Goal: Information Seeking & Learning: Learn about a topic

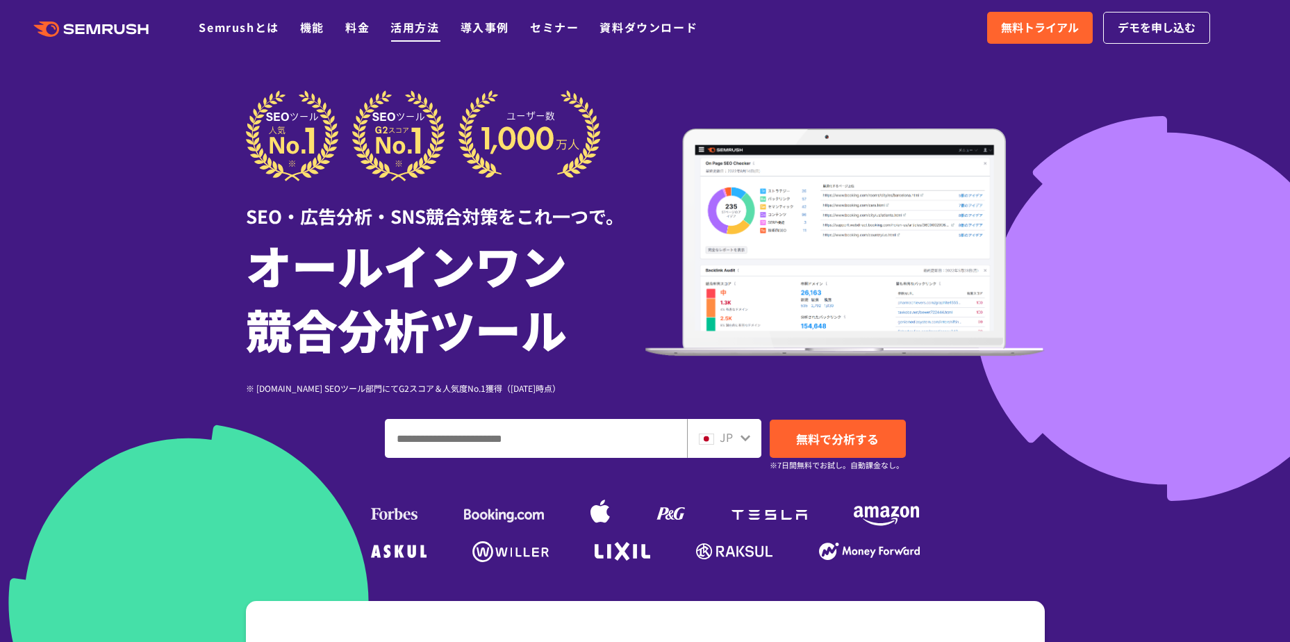
click at [403, 29] on link "活用方法" at bounding box center [414, 27] width 49 height 17
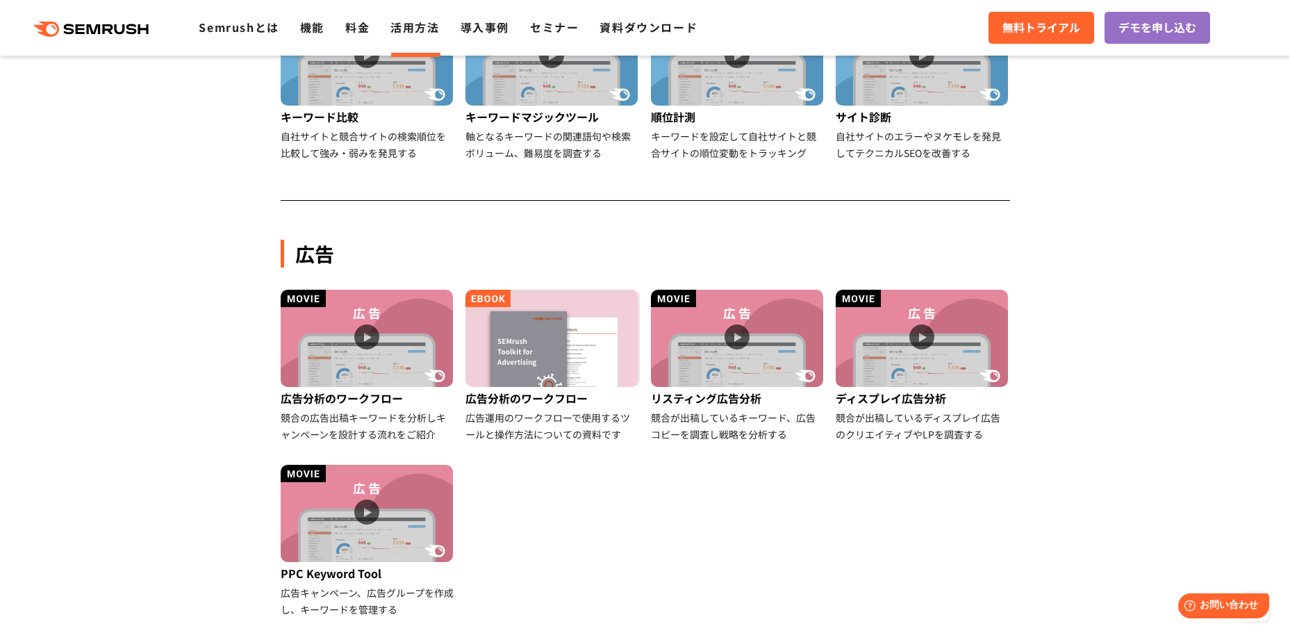
scroll to position [139, 0]
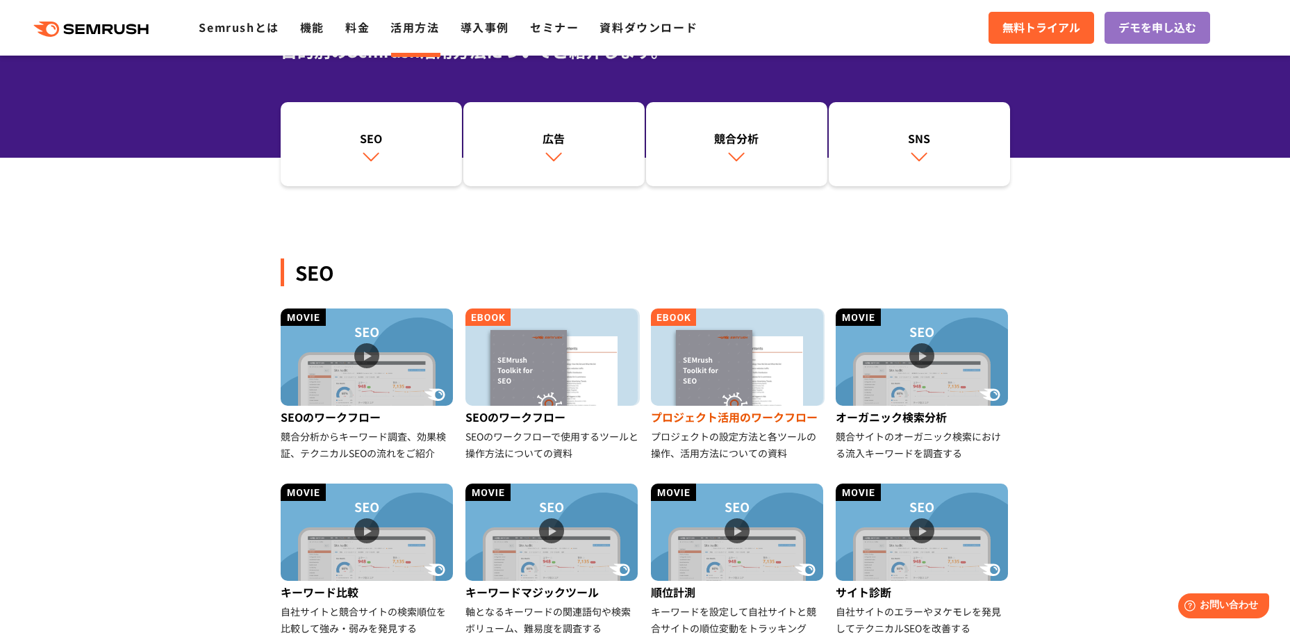
click at [734, 349] on img at bounding box center [737, 356] width 172 height 97
click at [544, 529] on img at bounding box center [551, 531] width 172 height 97
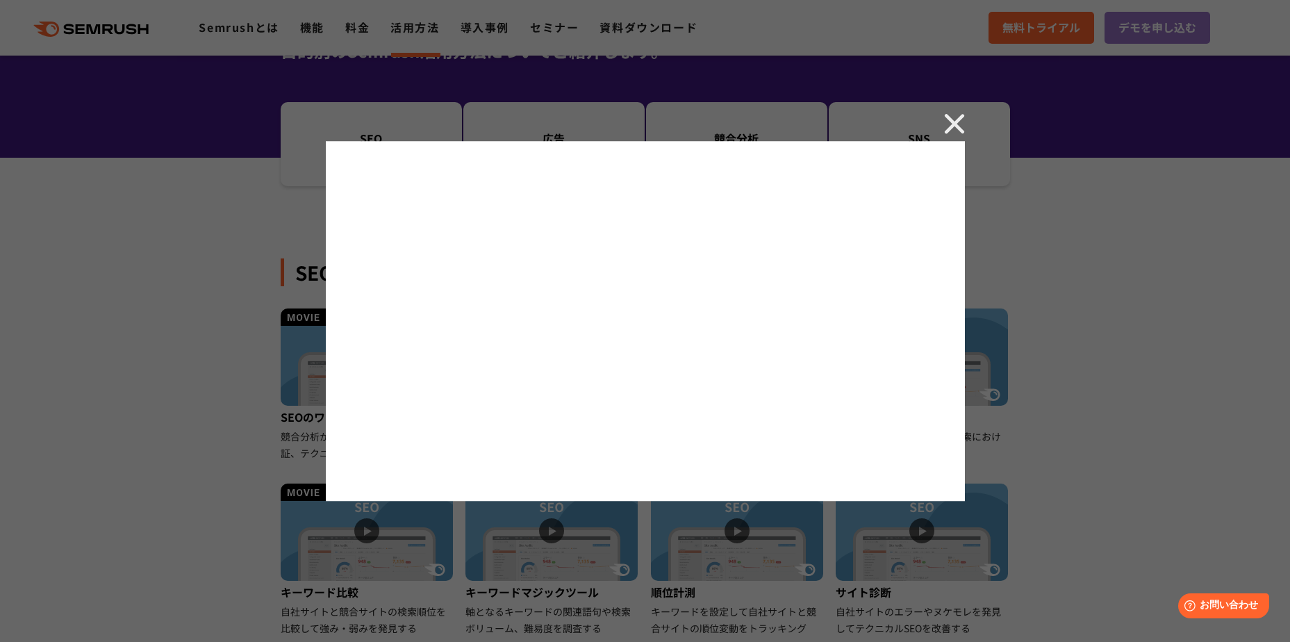
click at [965, 129] on div at bounding box center [645, 321] width 1290 height 642
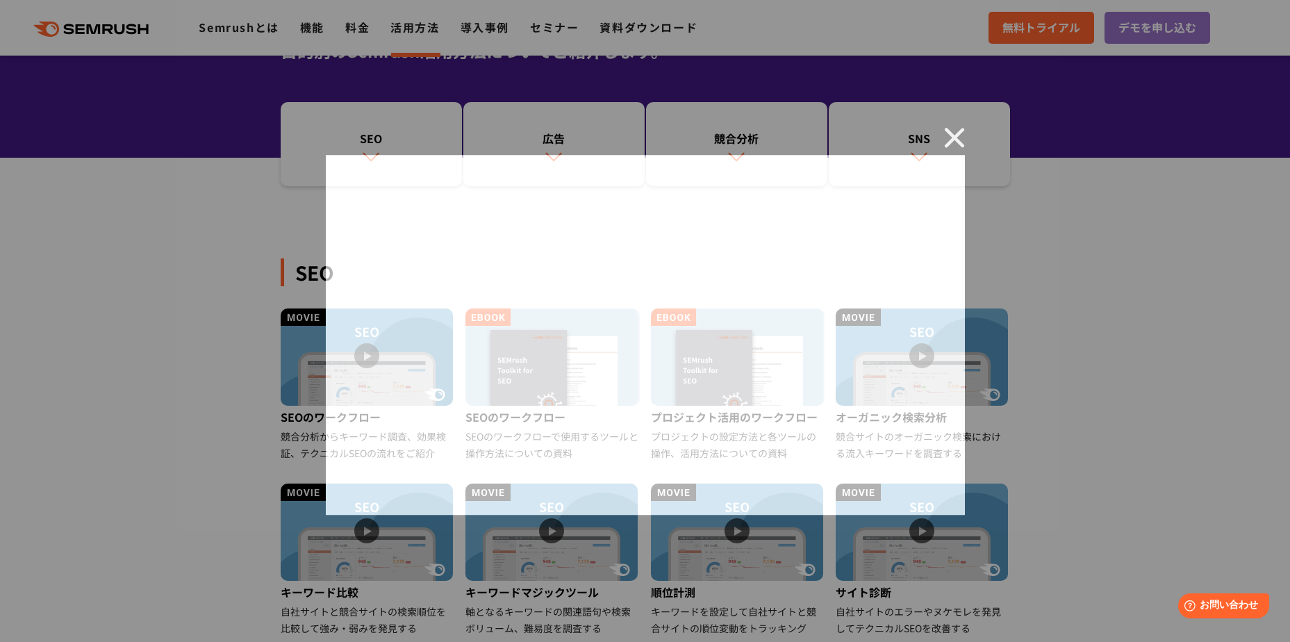
click at [952, 127] on img at bounding box center [954, 137] width 21 height 21
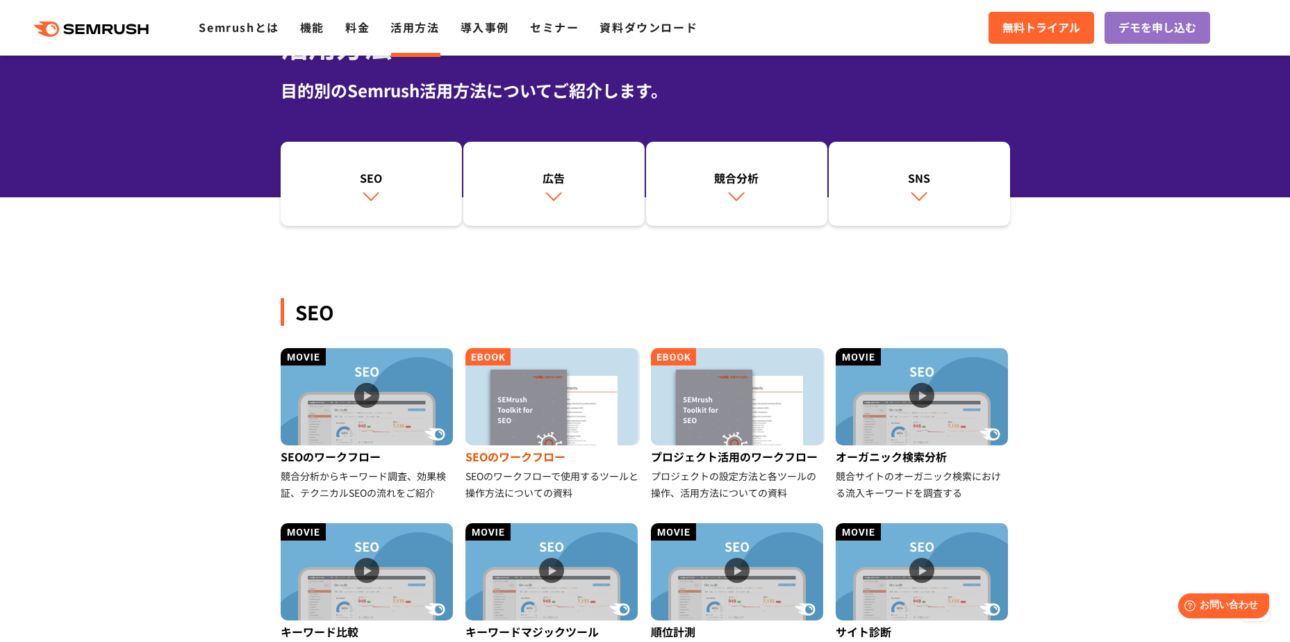
scroll to position [0, 0]
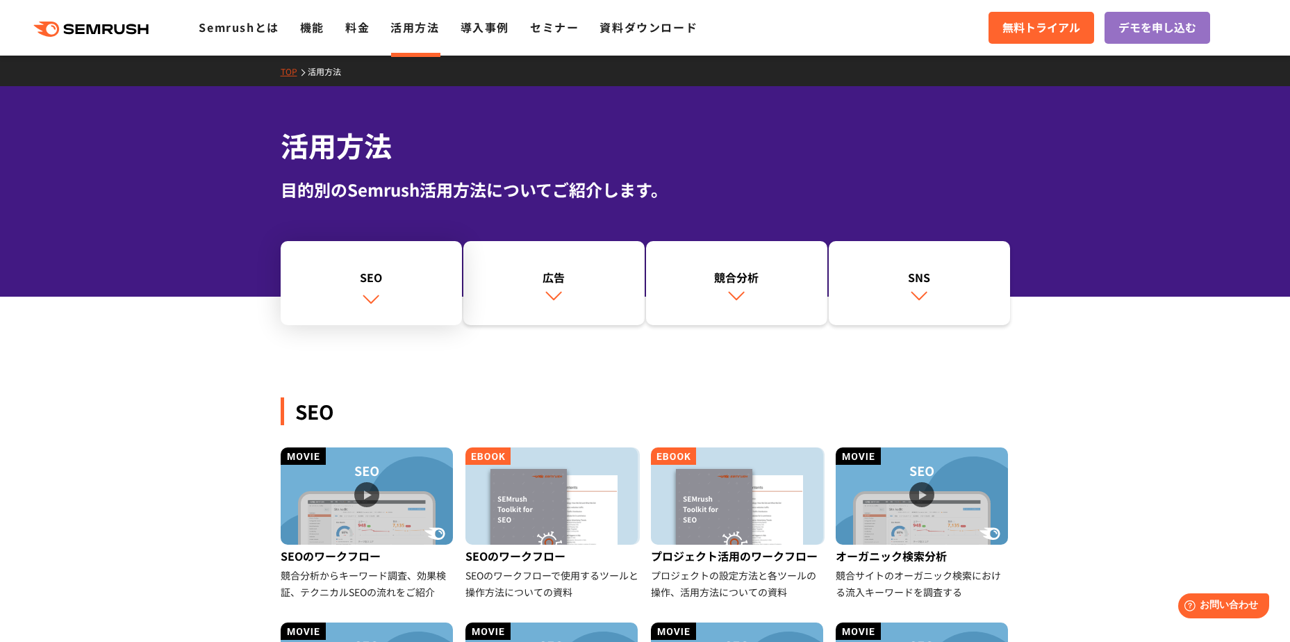
click at [332, 310] on link "SEO" at bounding box center [371, 283] width 181 height 85
click at [307, 24] on link "機能" at bounding box center [312, 27] width 24 height 17
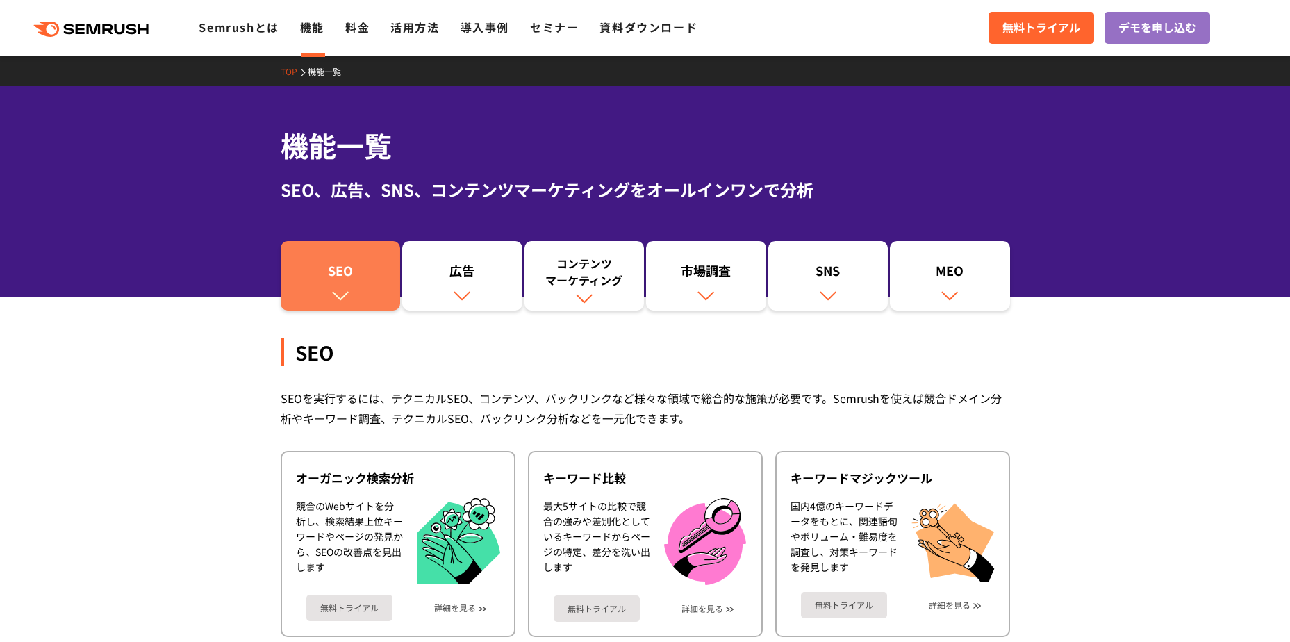
click at [322, 249] on link "SEO" at bounding box center [341, 275] width 120 height 69
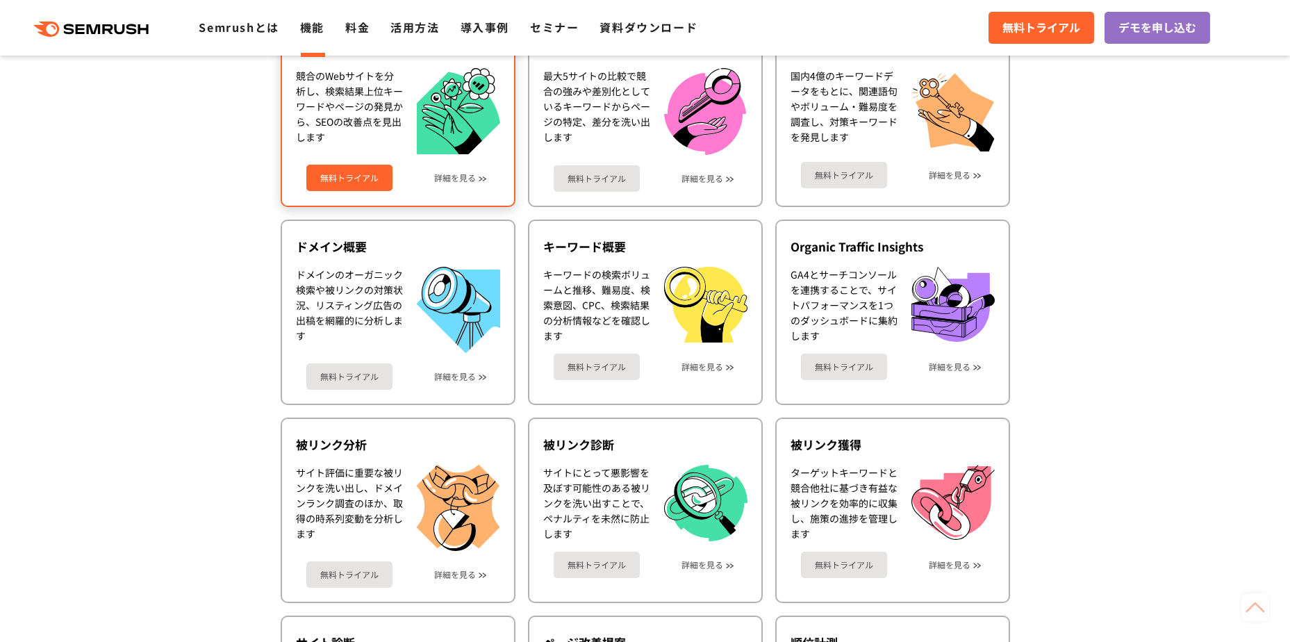
scroll to position [449, 0]
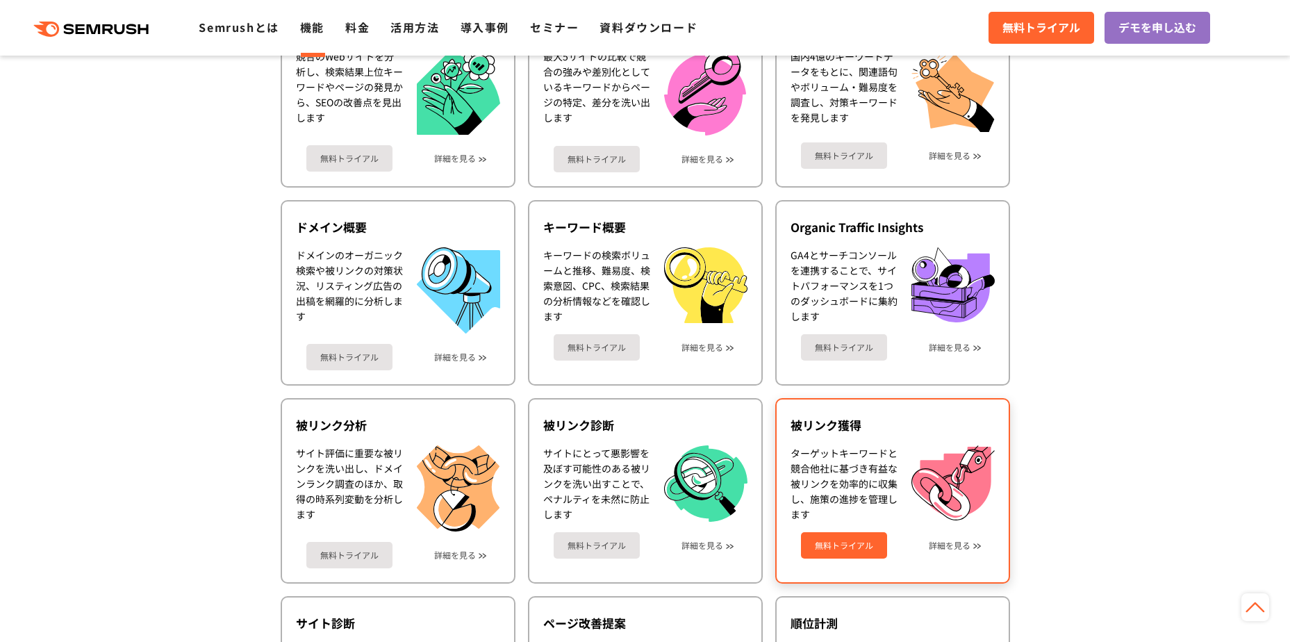
click at [865, 522] on div "無料トライアル 詳細を見る" at bounding box center [892, 540] width 204 height 37
click at [865, 499] on div "ターゲットキーワードと競合他社に基づき有益な被リンクを効率的に収集し、施策の進捗を管理します" at bounding box center [843, 483] width 107 height 76
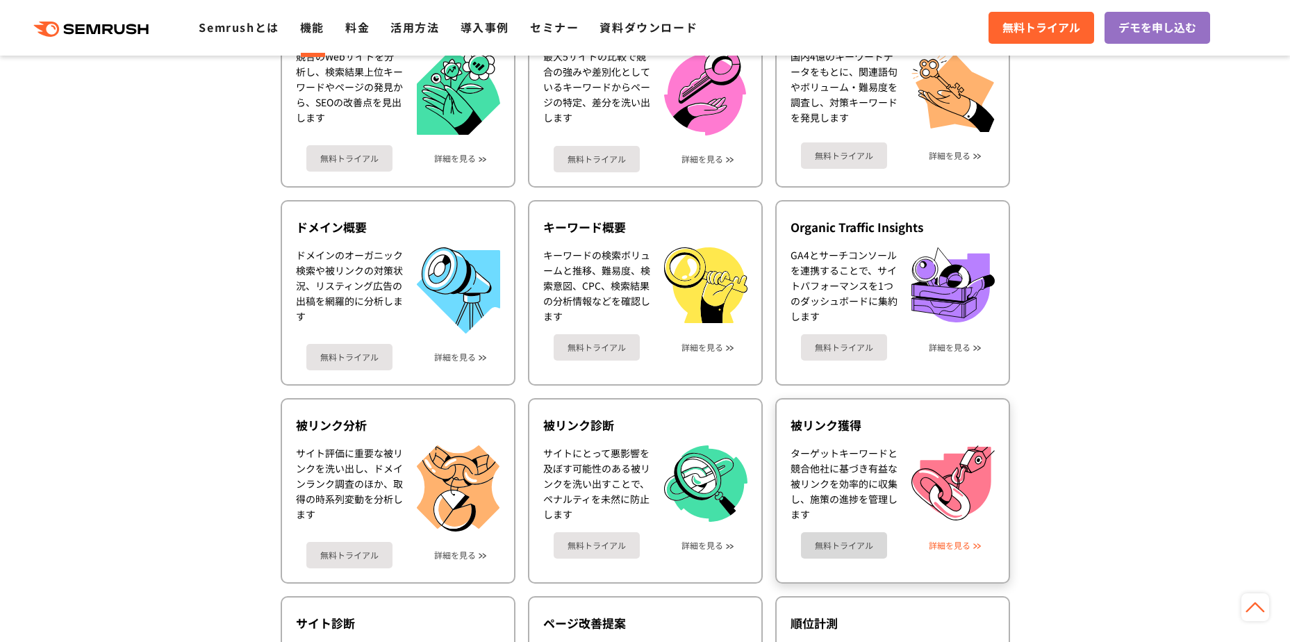
click at [959, 544] on link "詳細を見る" at bounding box center [949, 545] width 42 height 10
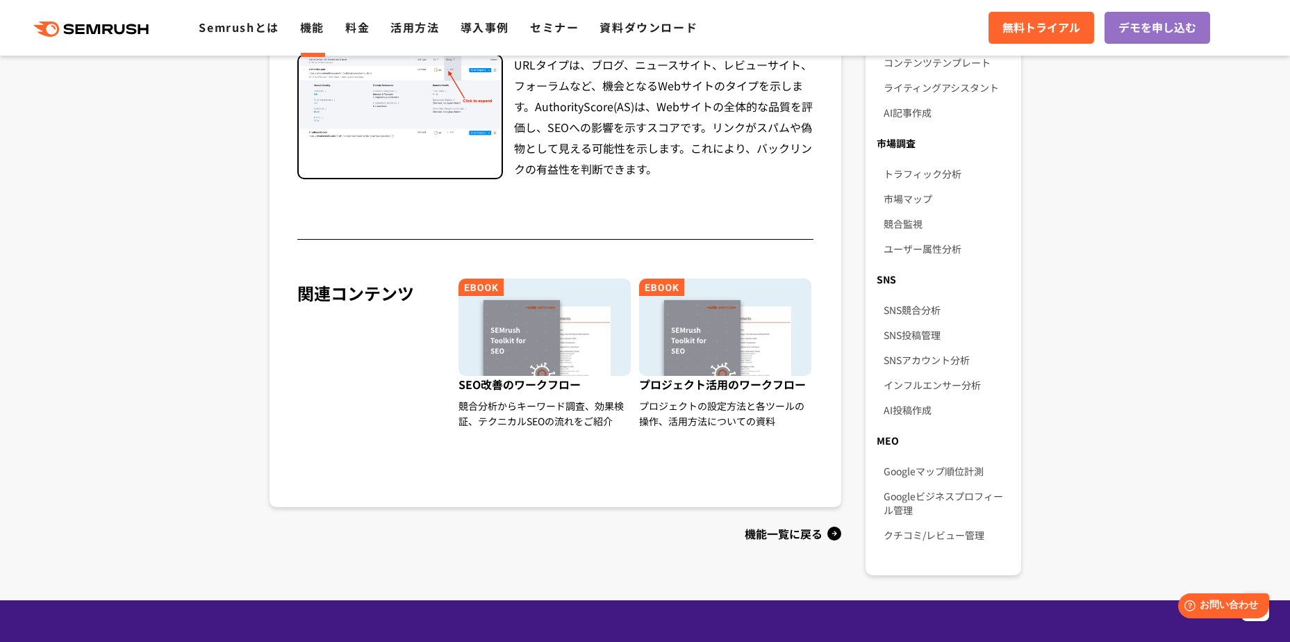
scroll to position [833, 0]
